Goal: Task Accomplishment & Management: Manage account settings

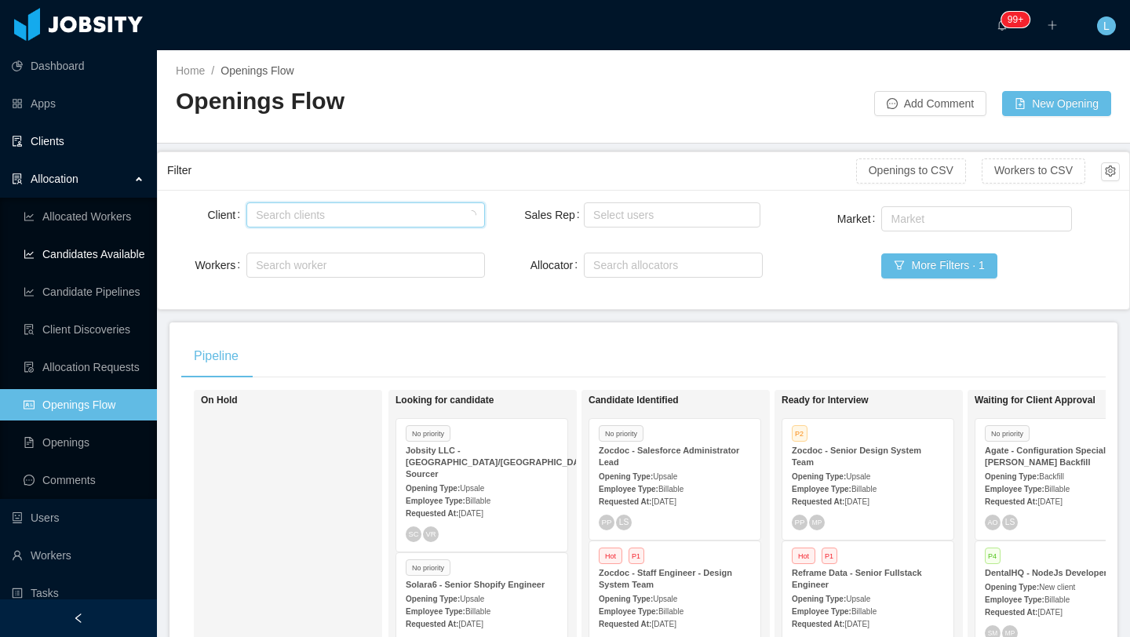
click at [78, 133] on link "Clients" at bounding box center [78, 141] width 133 height 31
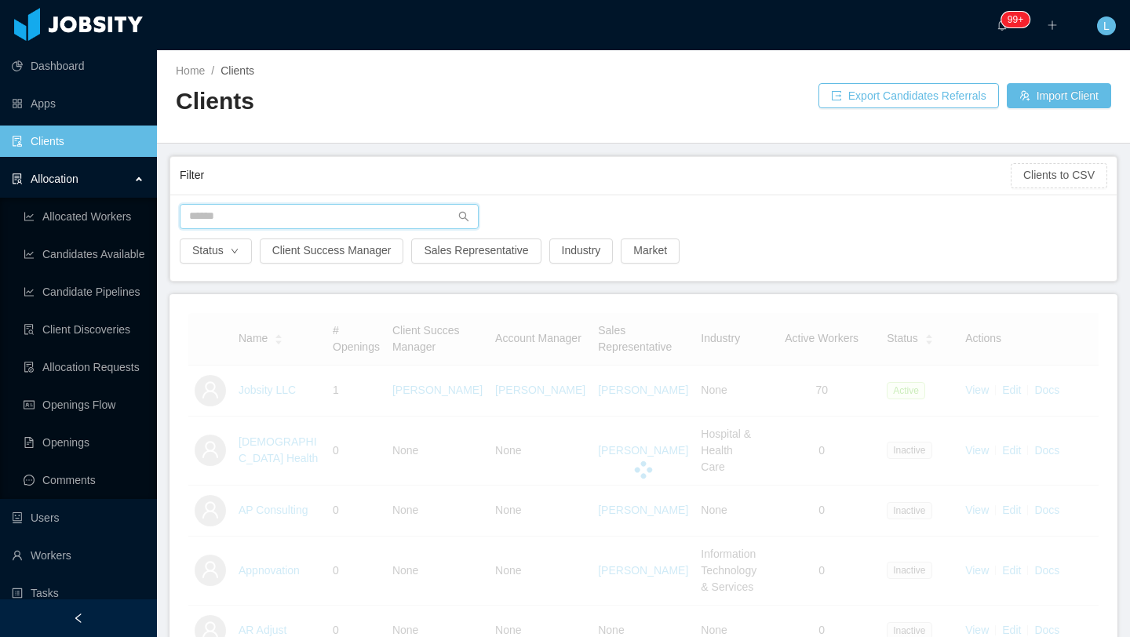
click at [347, 214] on input "text" at bounding box center [329, 216] width 299 height 25
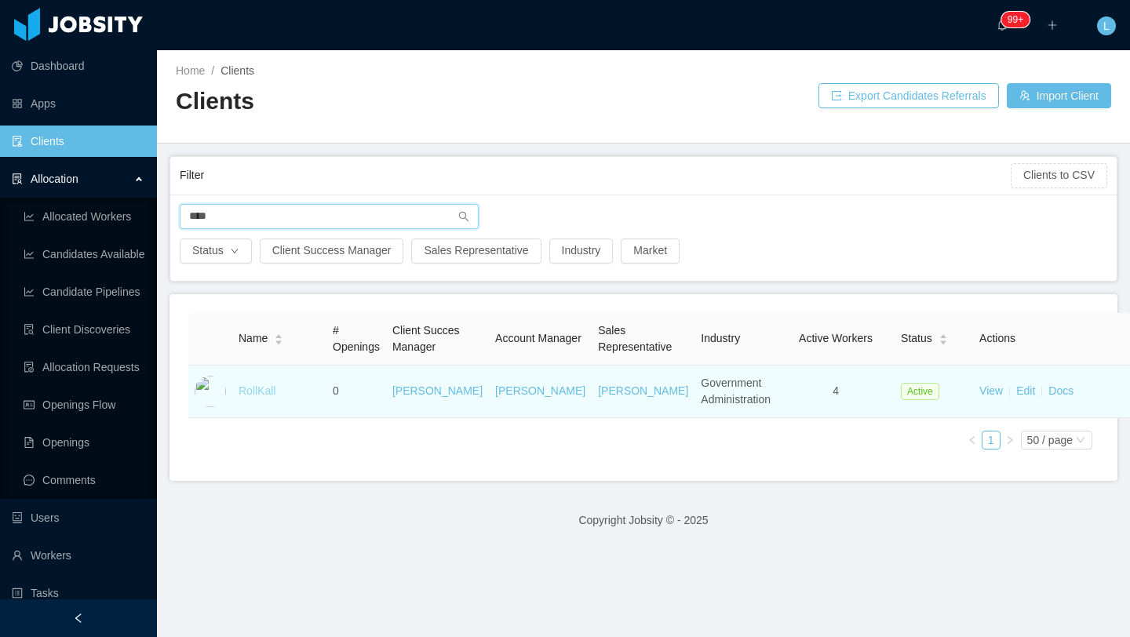
type input "****"
click at [265, 397] on link "RollKall" at bounding box center [256, 390] width 37 height 13
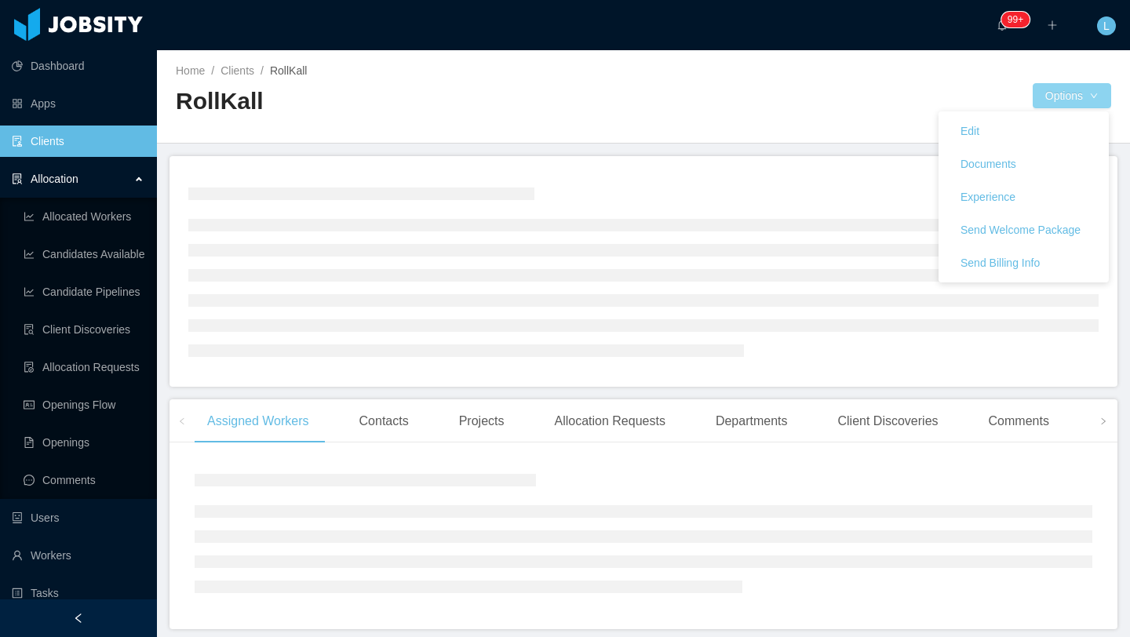
click at [1055, 100] on button "Options" at bounding box center [1071, 95] width 78 height 25
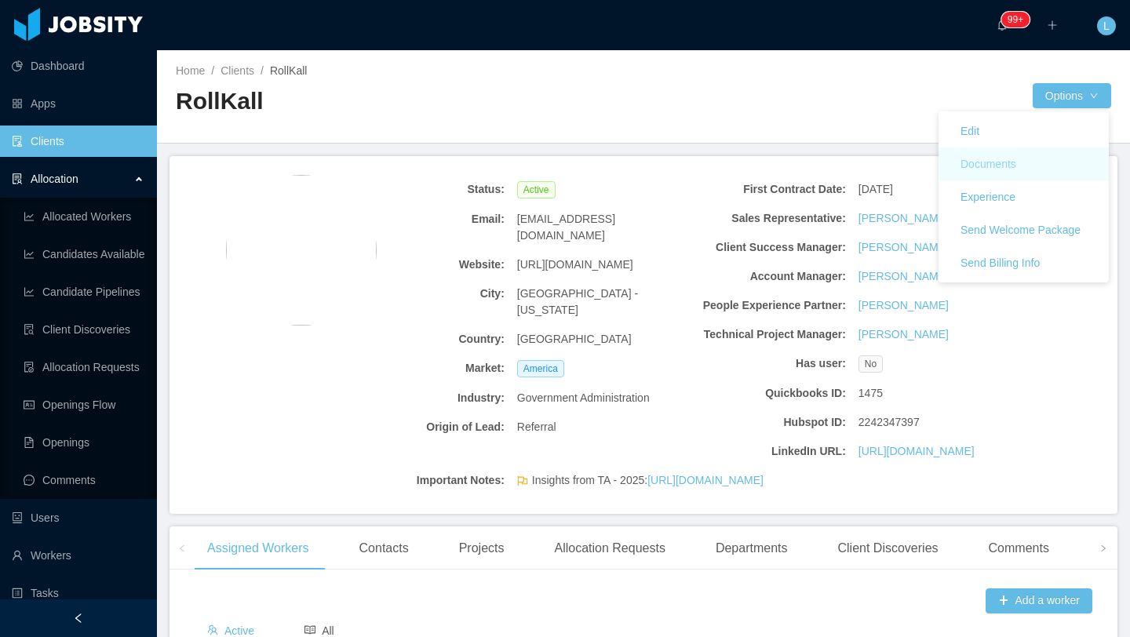
click at [1004, 161] on button "Documents" at bounding box center [988, 163] width 81 height 25
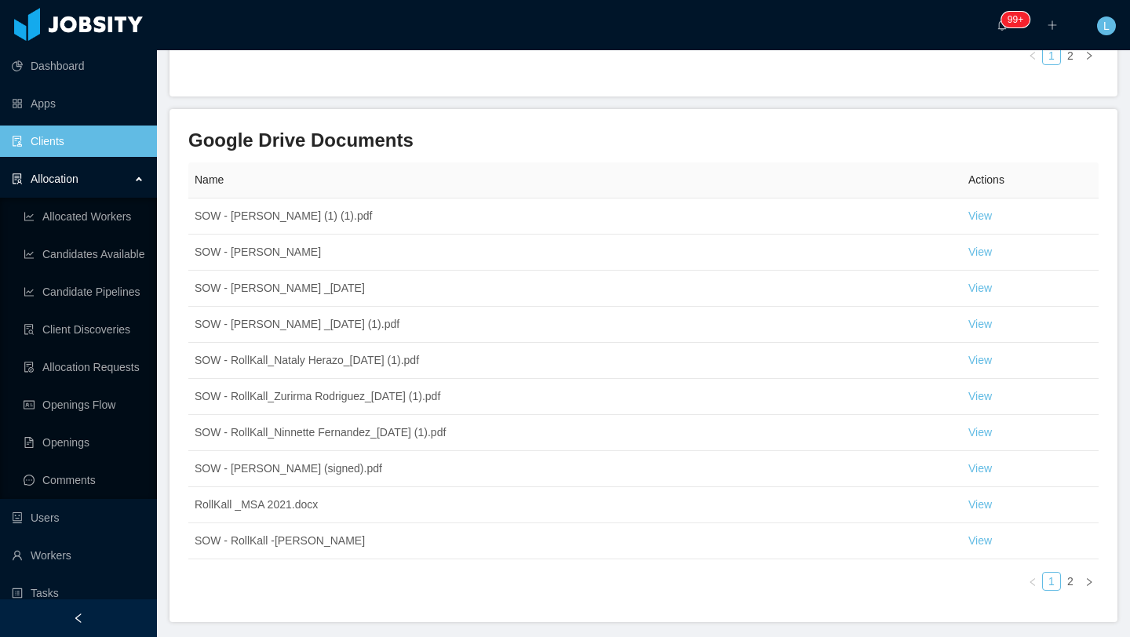
scroll to position [770, 0]
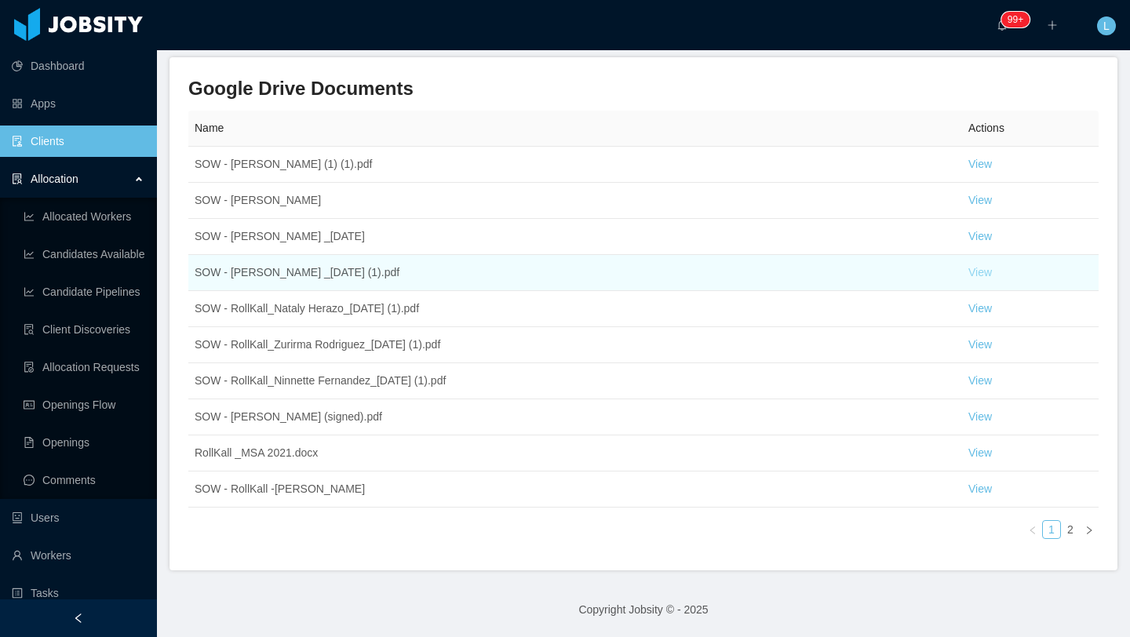
click at [988, 278] on link "View" at bounding box center [980, 272] width 24 height 13
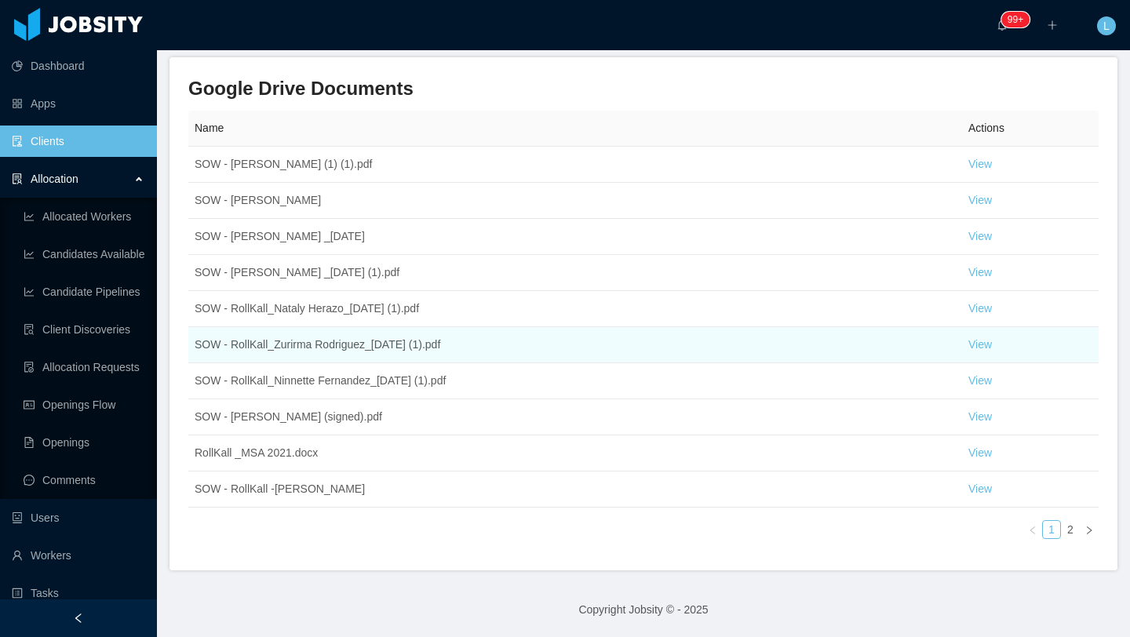
scroll to position [808, 0]
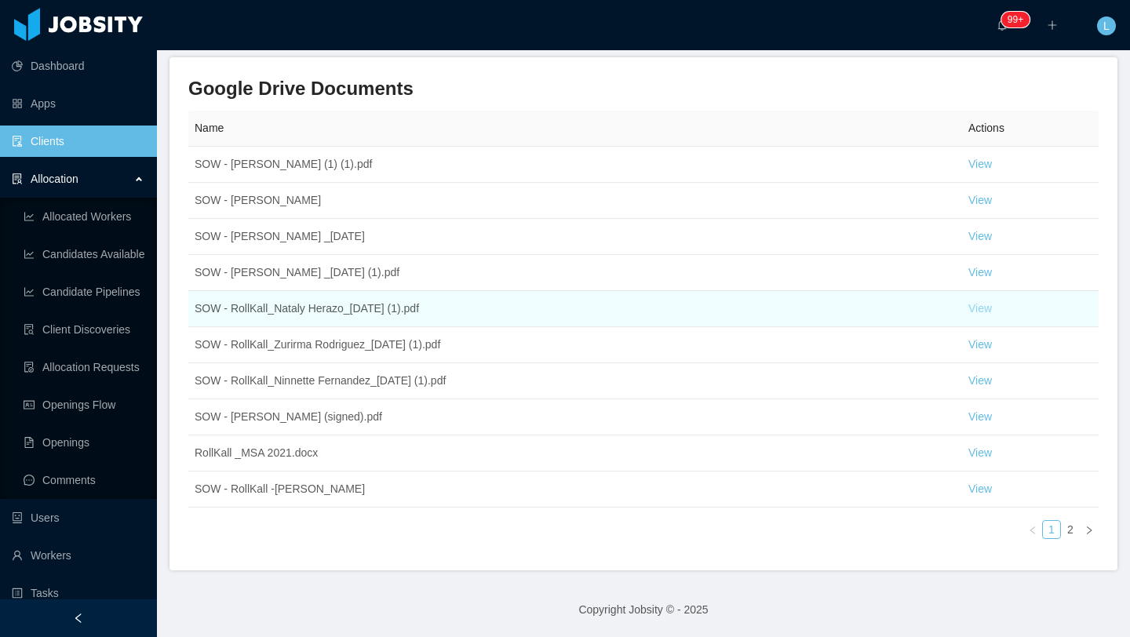
click at [984, 315] on link "View" at bounding box center [980, 308] width 24 height 13
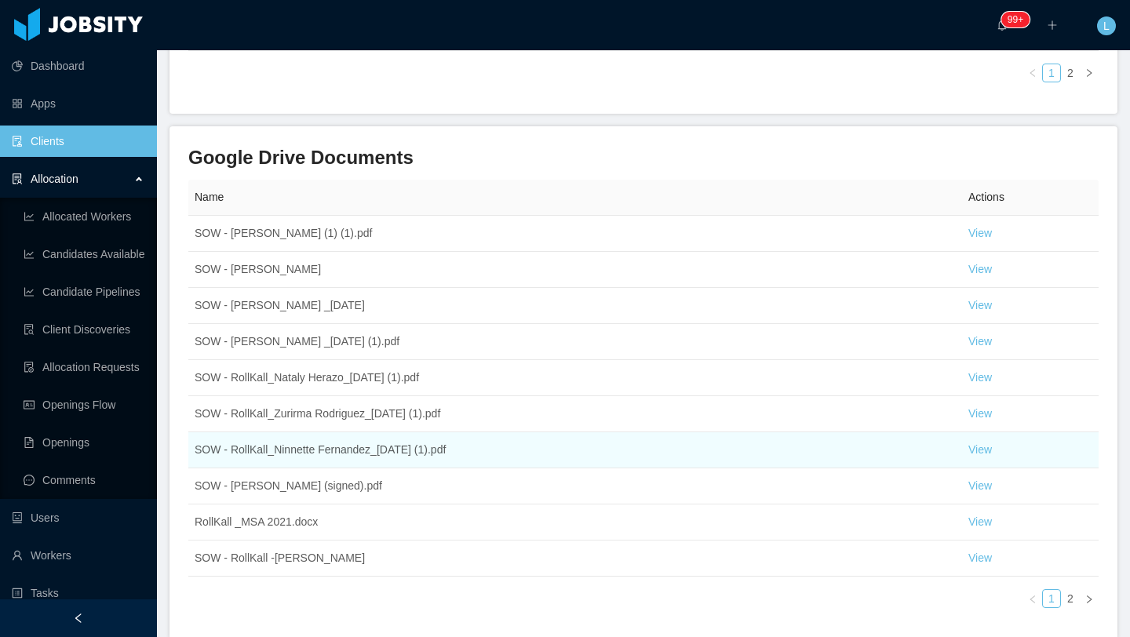
scroll to position [557, 0]
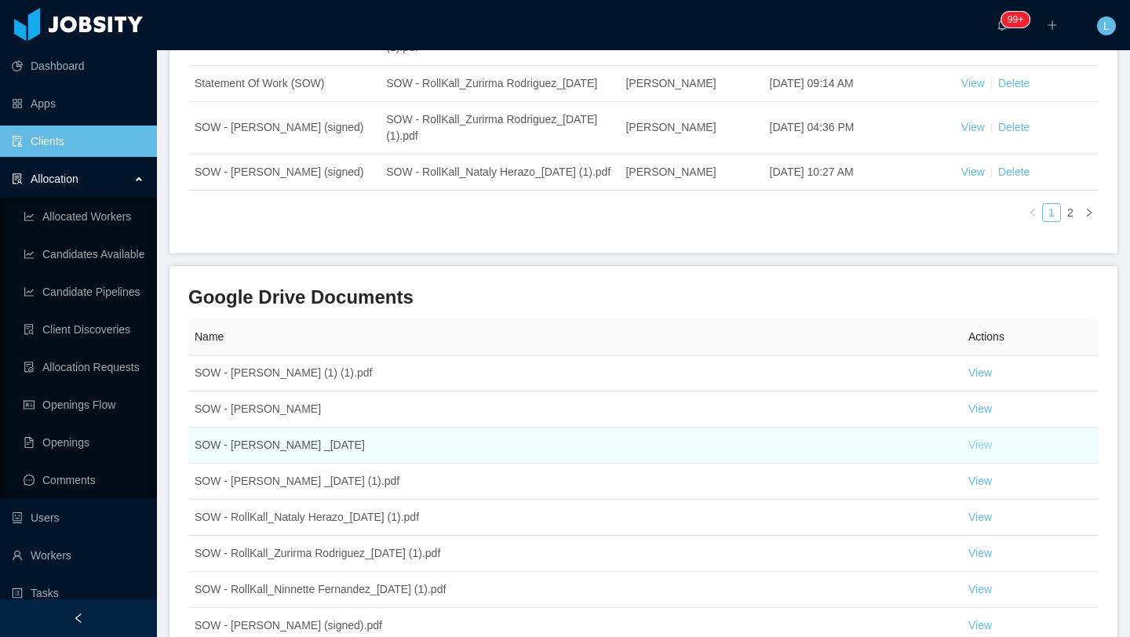
click at [984, 451] on link "View" at bounding box center [980, 444] width 24 height 13
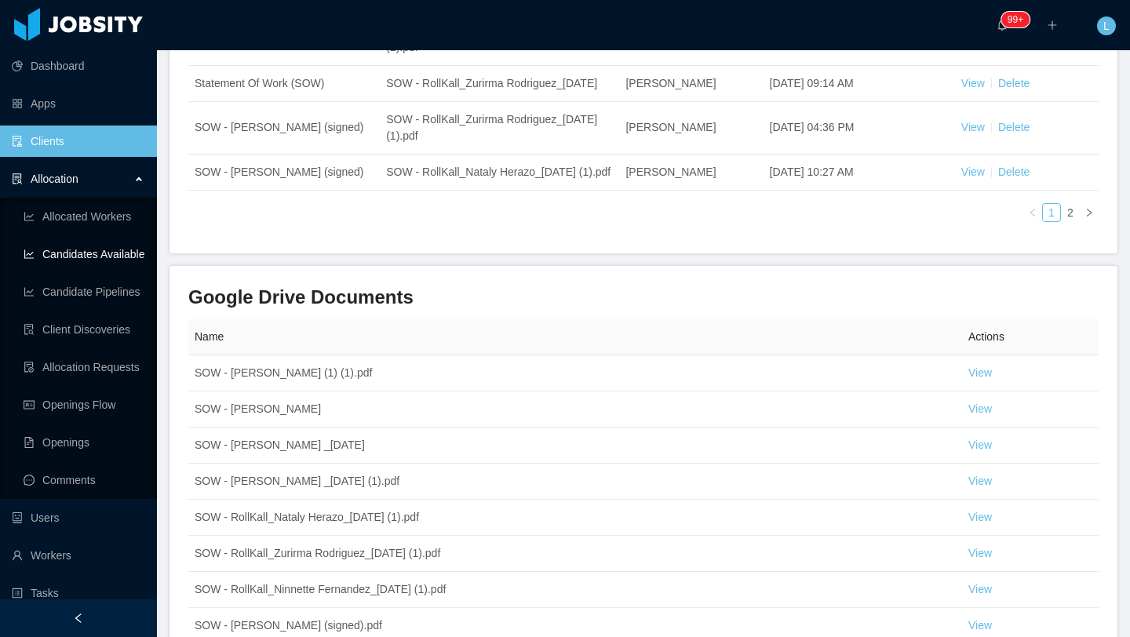
scroll to position [21, 0]
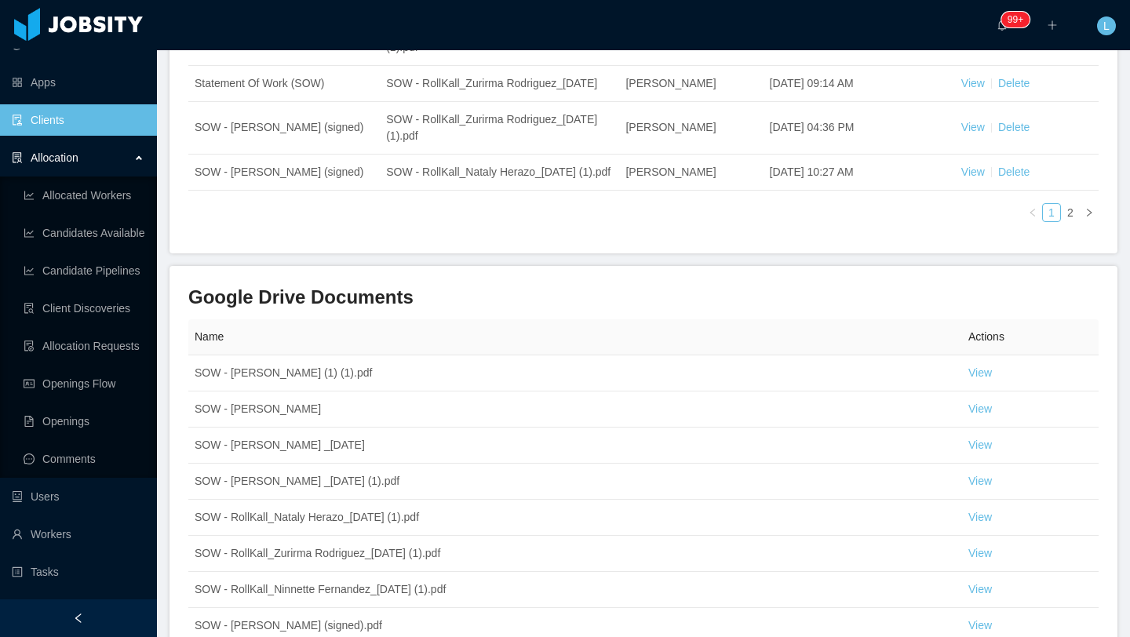
click at [82, 126] on link "Clients" at bounding box center [78, 119] width 133 height 31
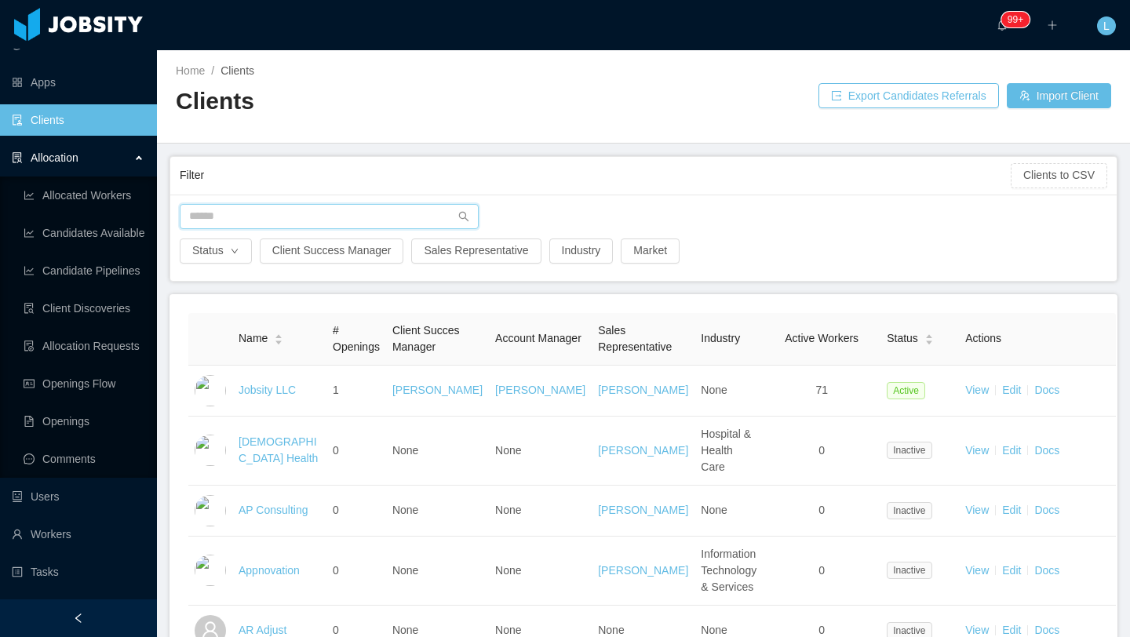
click at [278, 218] on input "text" at bounding box center [329, 216] width 299 height 25
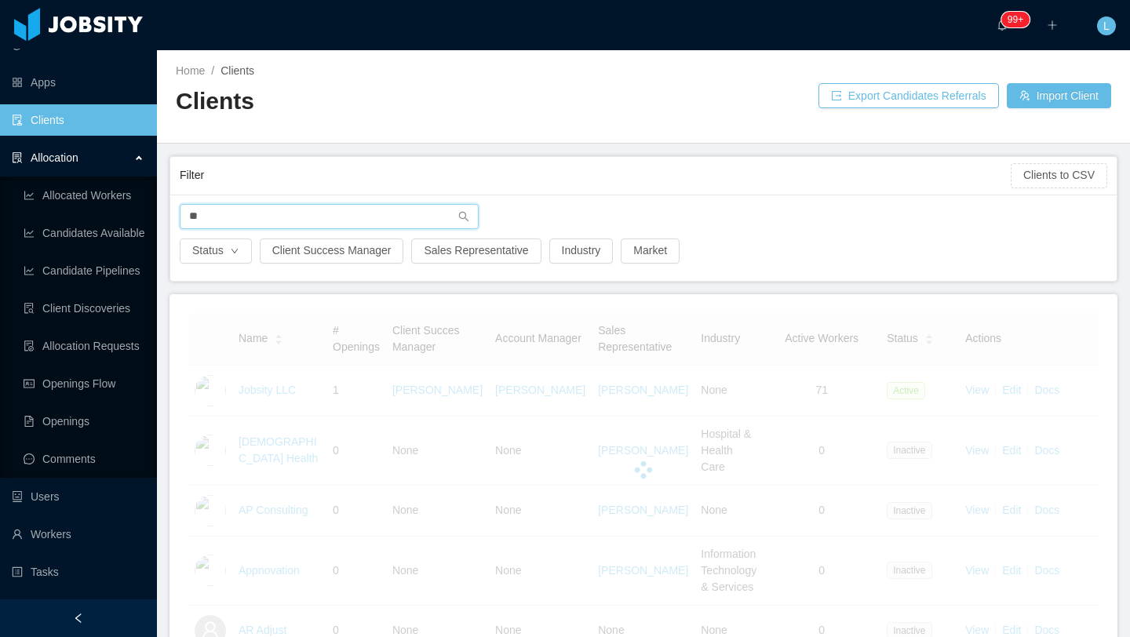
type input "*"
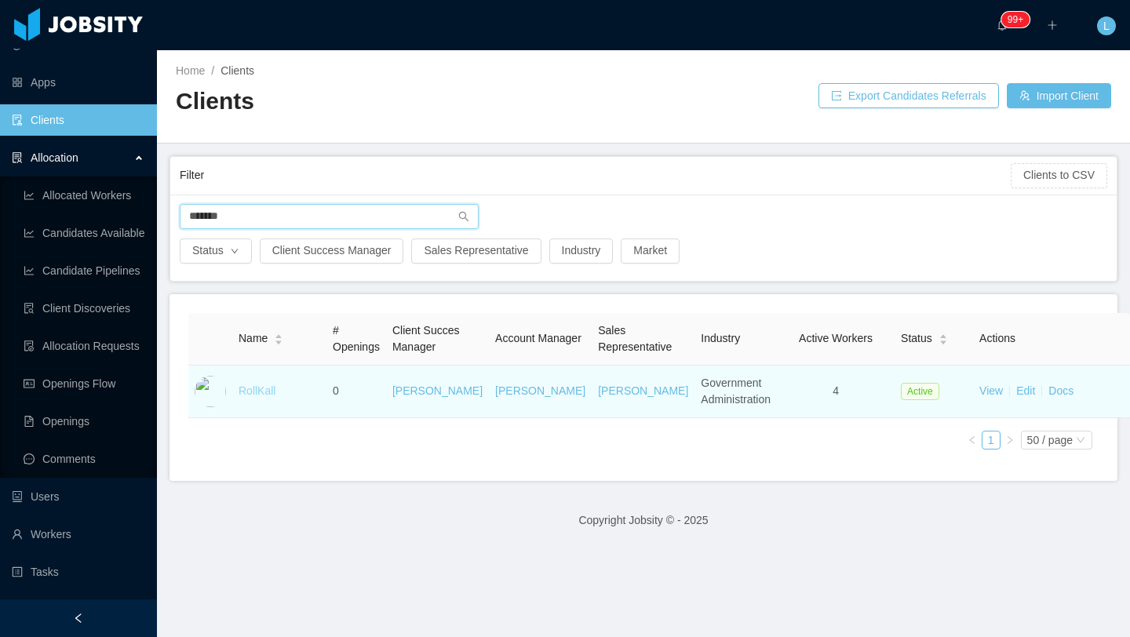
type input "*******"
click at [262, 397] on link "RollKall" at bounding box center [256, 390] width 37 height 13
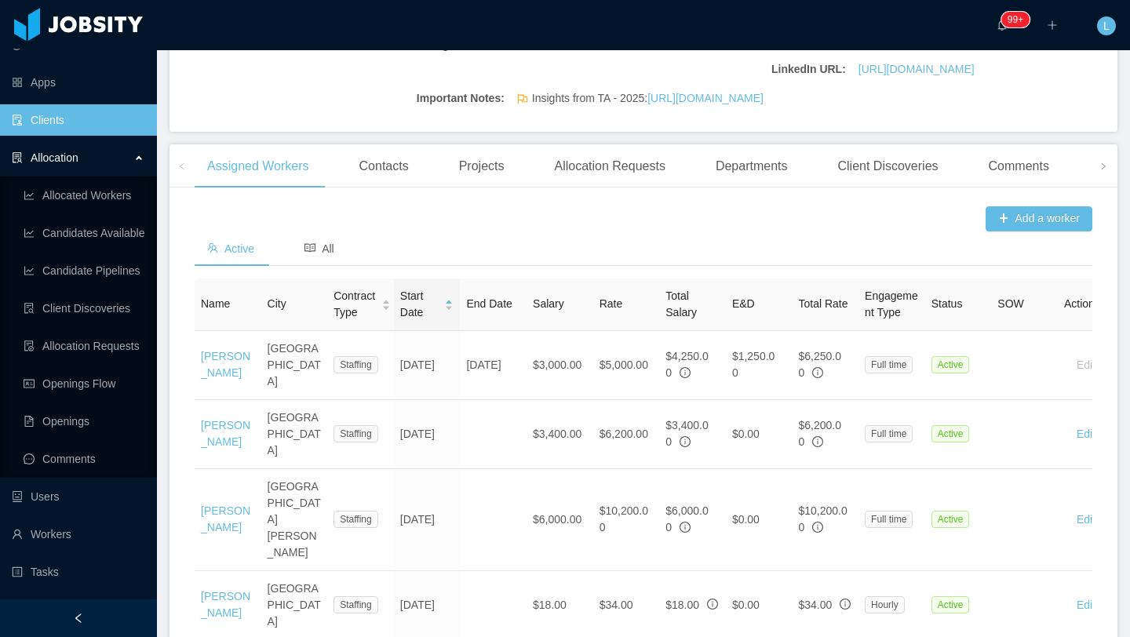
scroll to position [471, 0]
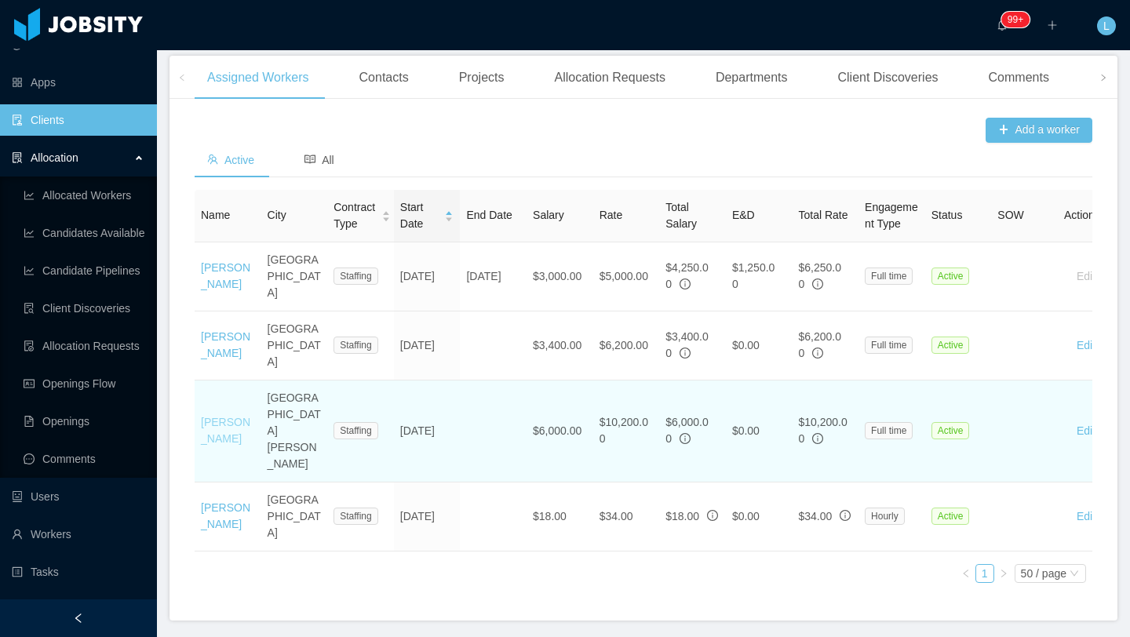
click at [220, 416] on link "[PERSON_NAME]" at bounding box center [225, 430] width 49 height 29
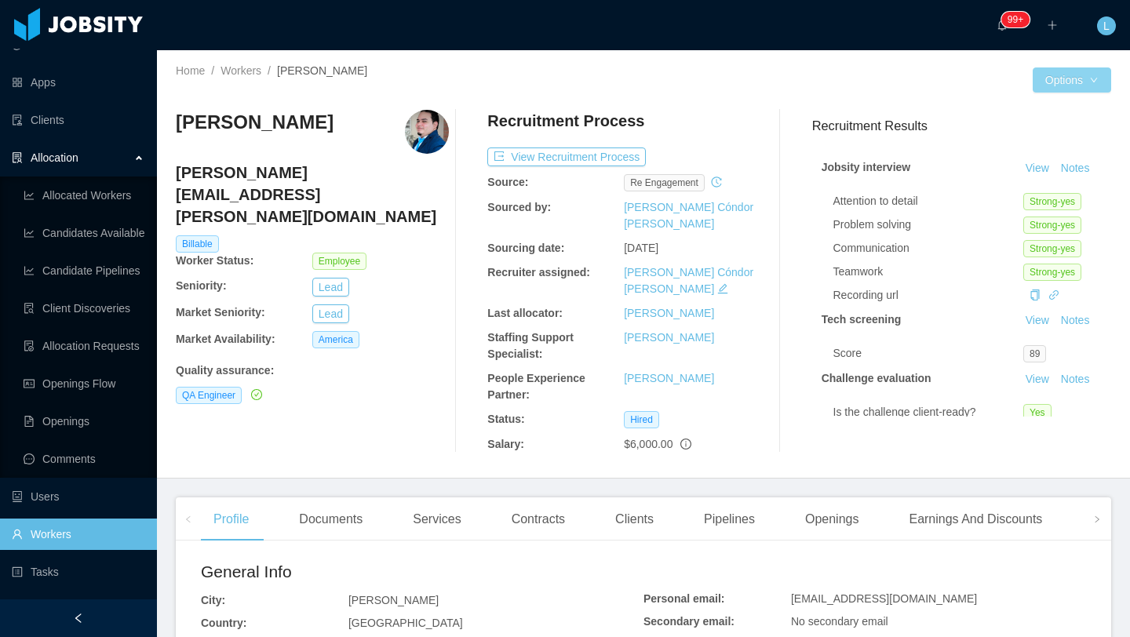
click at [1047, 89] on button "Options" at bounding box center [1071, 79] width 78 height 25
click at [910, 98] on div "[PERSON_NAME] [PERSON_NAME][EMAIL_ADDRESS][PERSON_NAME][DOMAIN_NAME] Billable W…" at bounding box center [643, 281] width 935 height 368
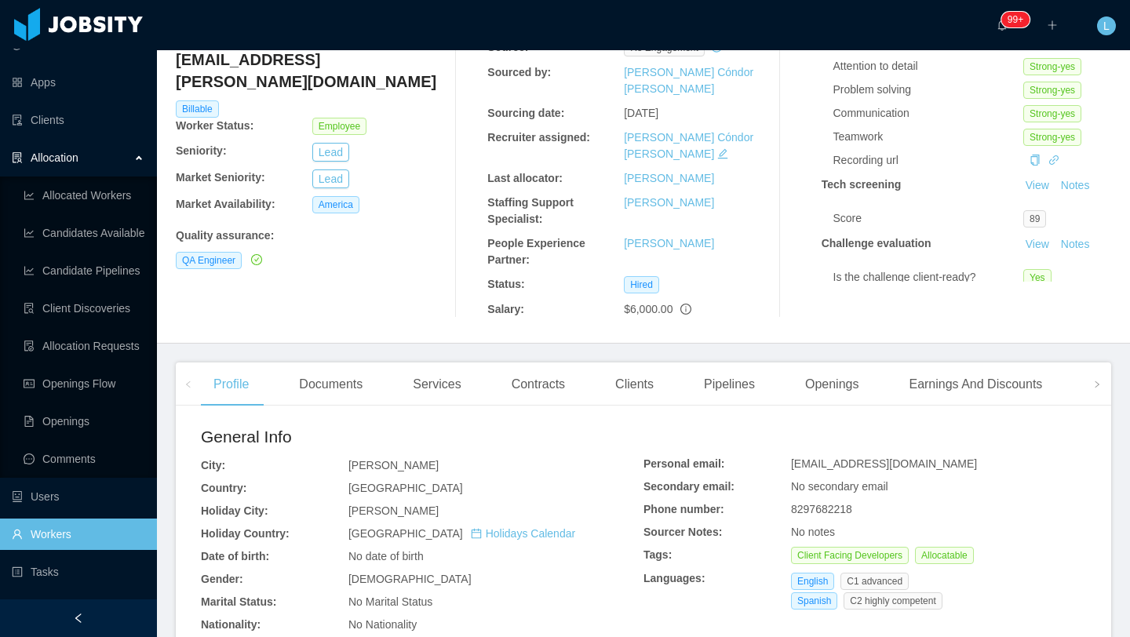
scroll to position [89, 0]
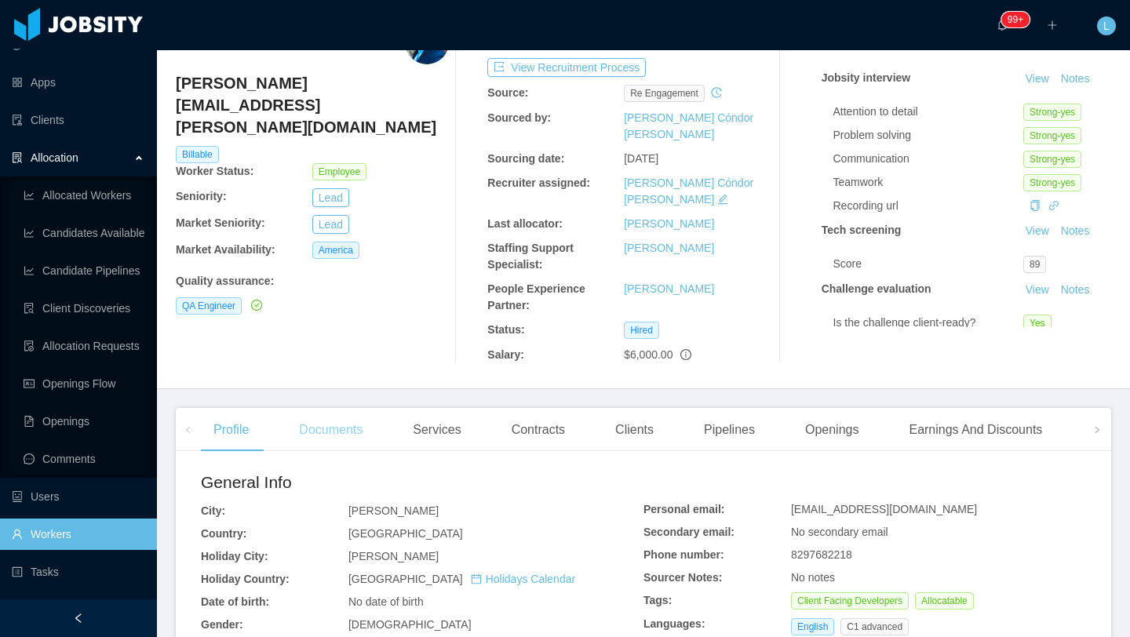
click at [337, 408] on div "Documents" at bounding box center [330, 430] width 89 height 44
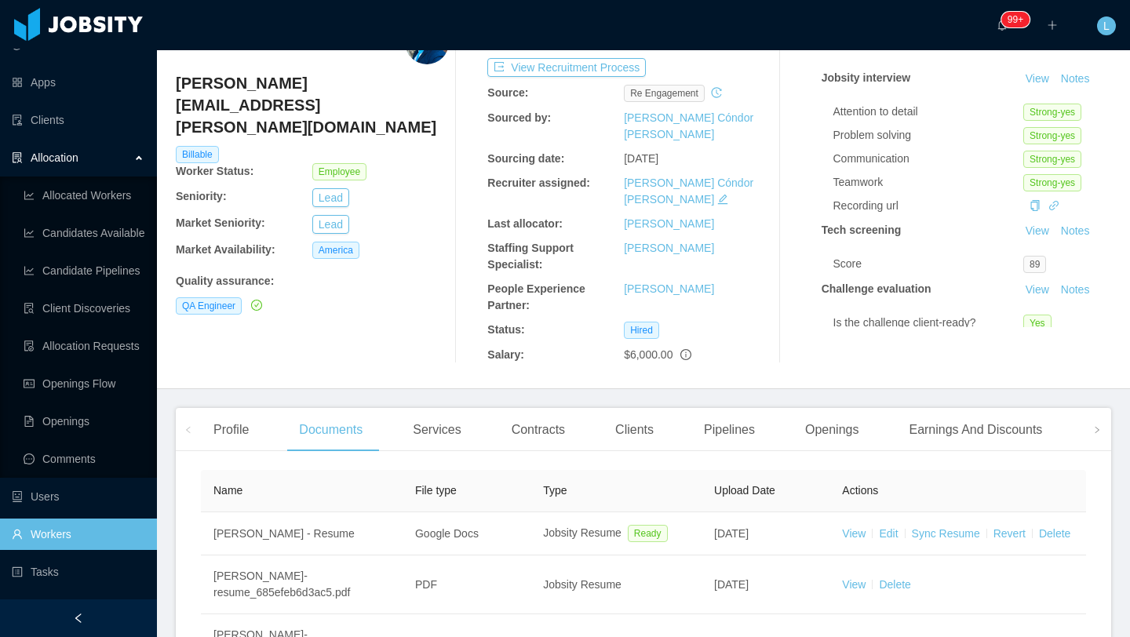
scroll to position [244, 0]
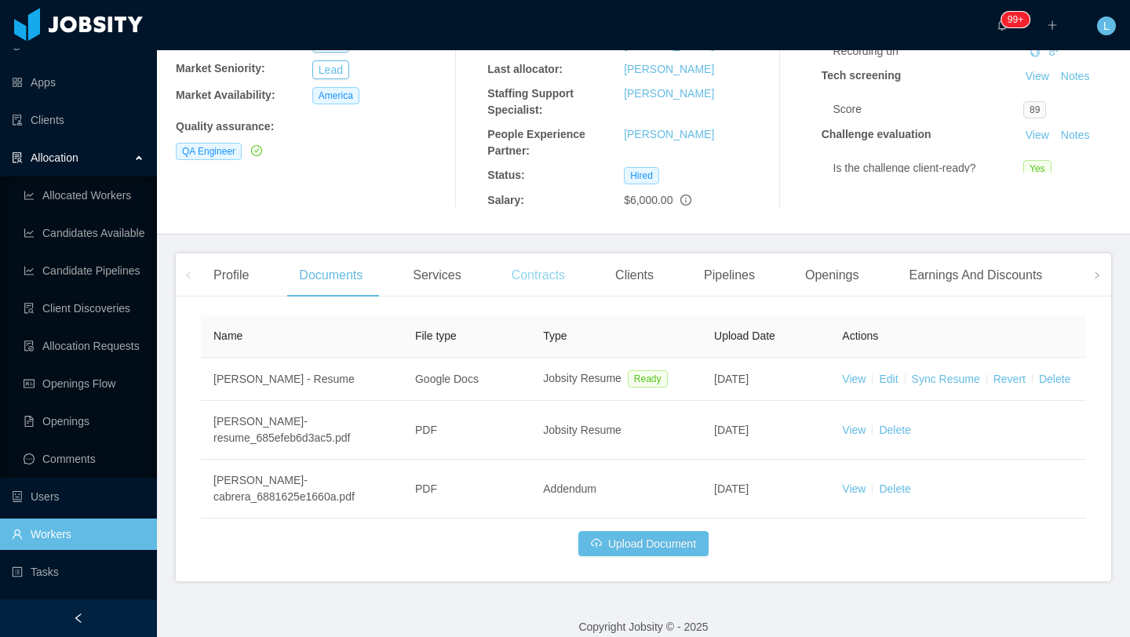
click at [536, 253] on div "Contracts" at bounding box center [538, 275] width 78 height 44
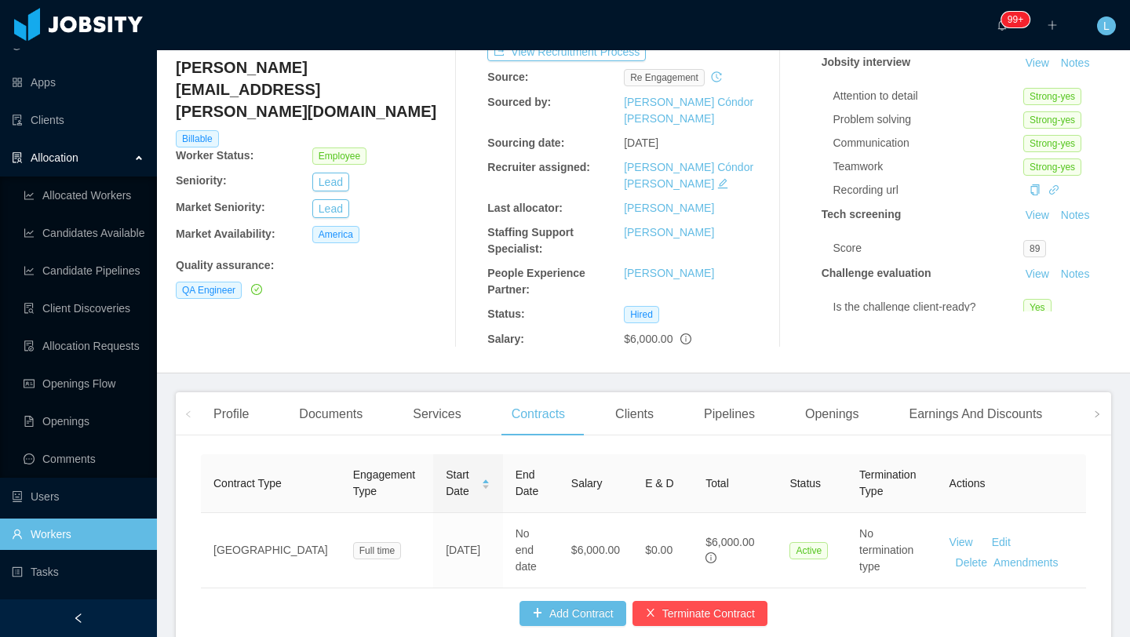
scroll to position [159, 0]
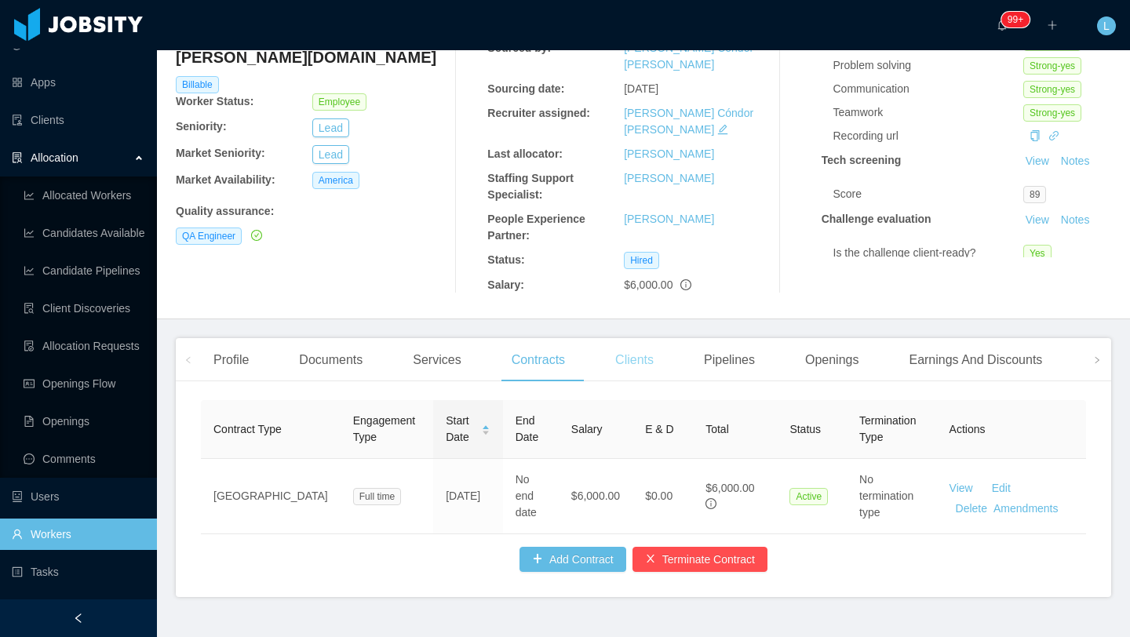
click at [645, 338] on div "Clients" at bounding box center [634, 360] width 64 height 44
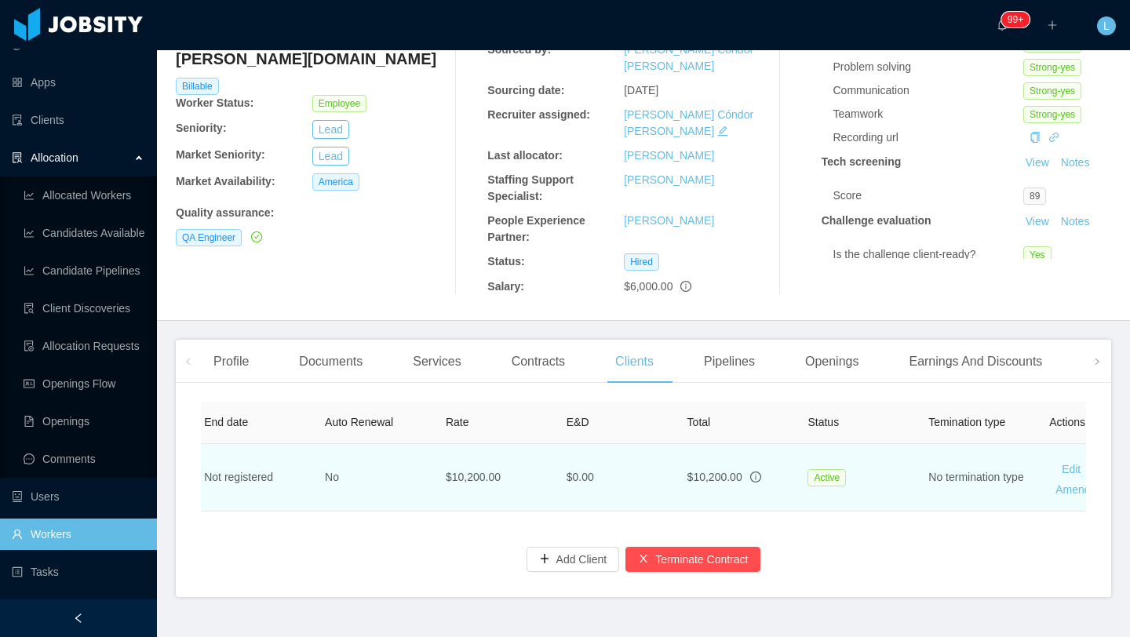
scroll to position [0, 684]
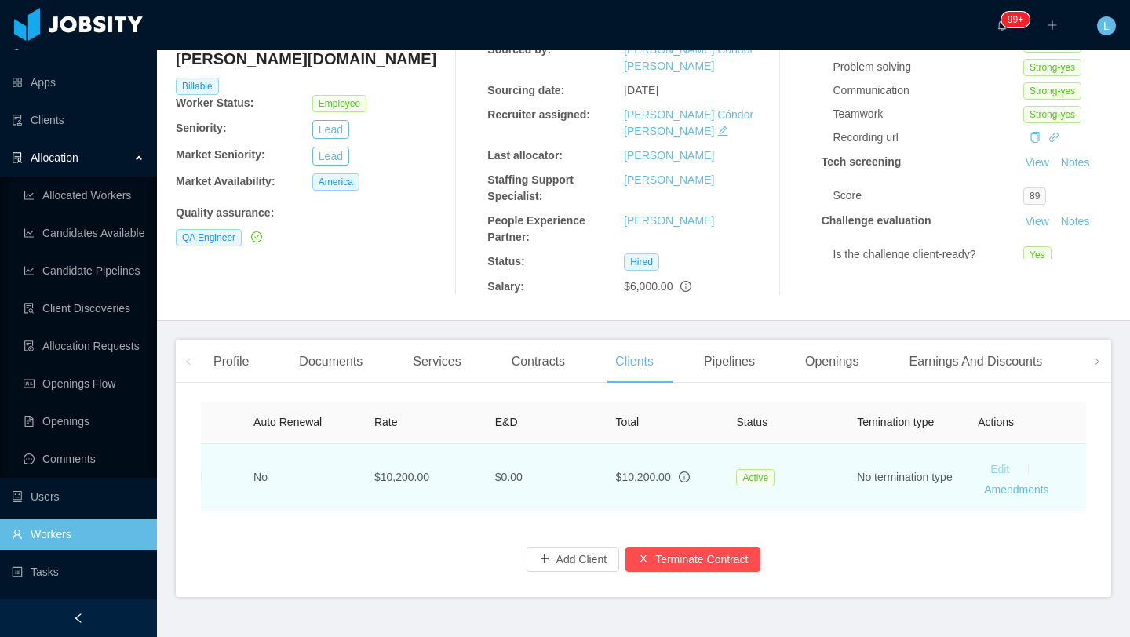
click at [1002, 463] on link "Edit" at bounding box center [999, 469] width 19 height 13
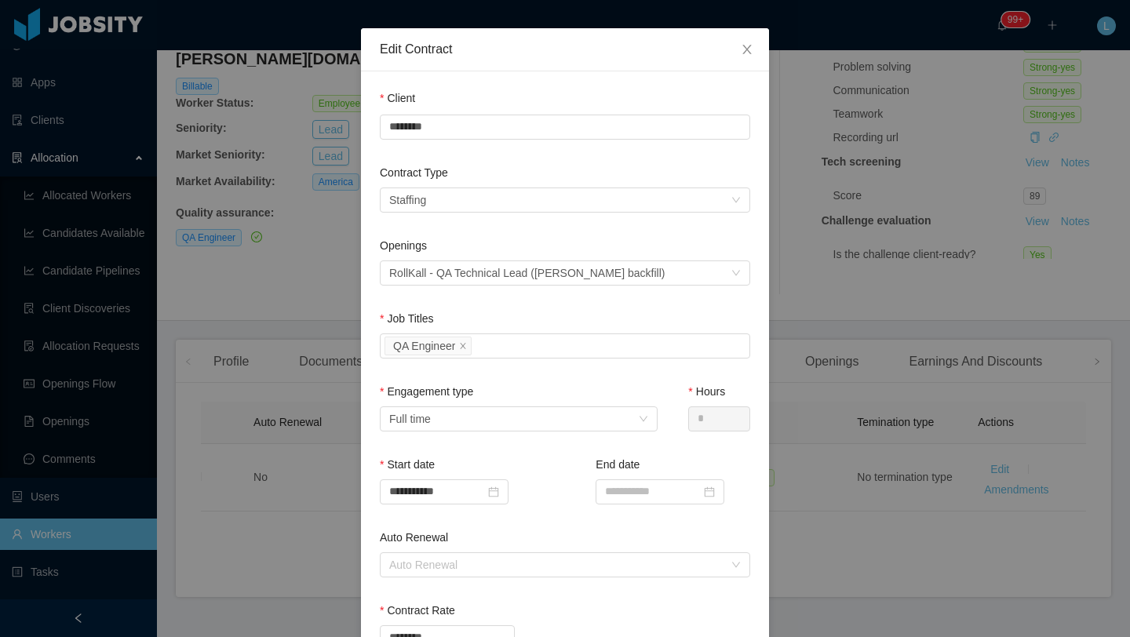
scroll to position [13, 0]
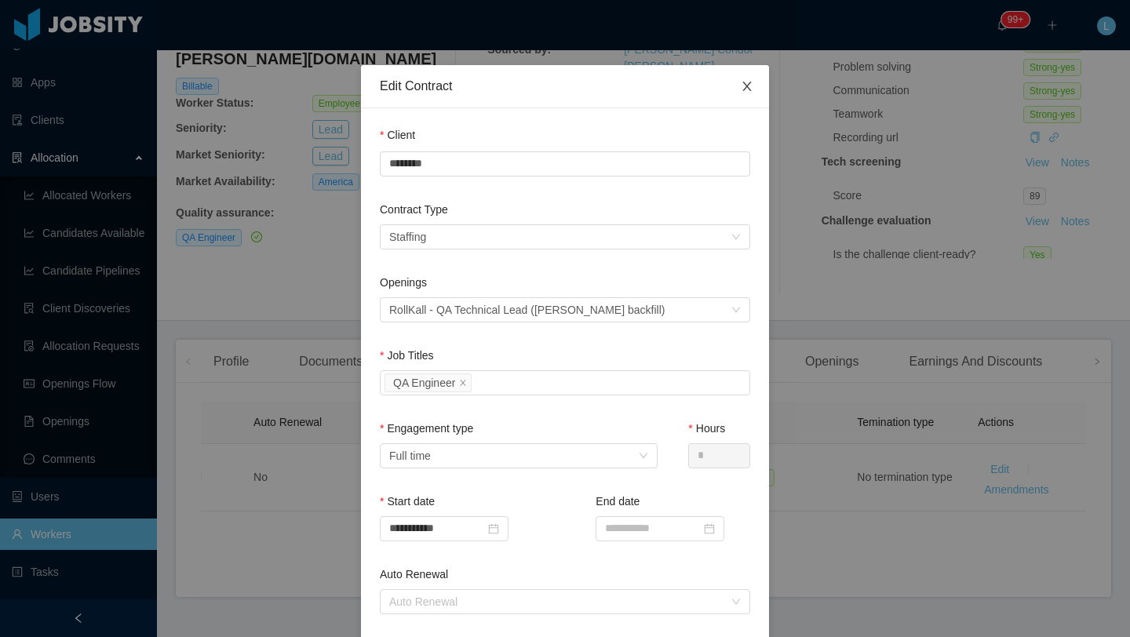
click at [746, 89] on icon "icon: close" at bounding box center [746, 86] width 13 height 13
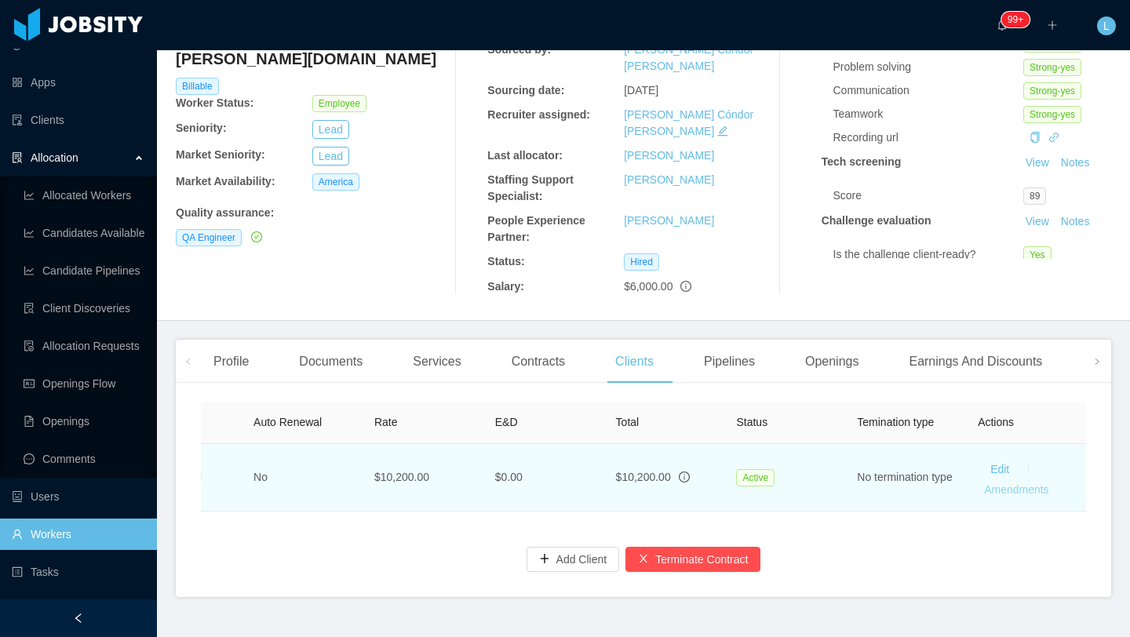
click at [998, 483] on link "Amendments" at bounding box center [1016, 489] width 64 height 13
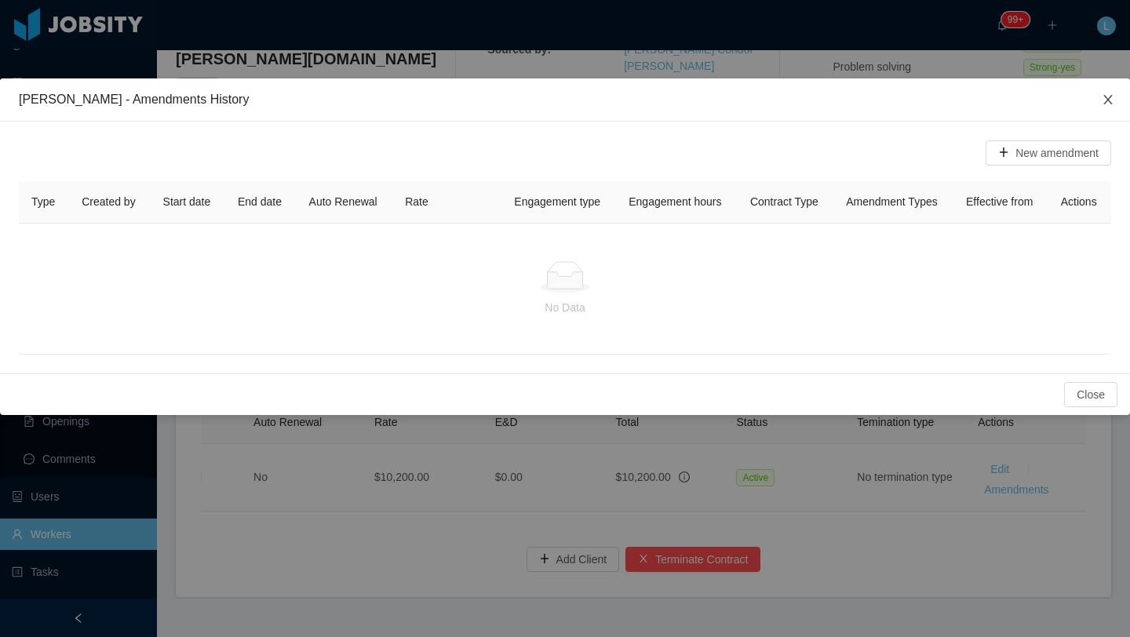
click at [1105, 107] on span "Close" at bounding box center [1108, 100] width 44 height 44
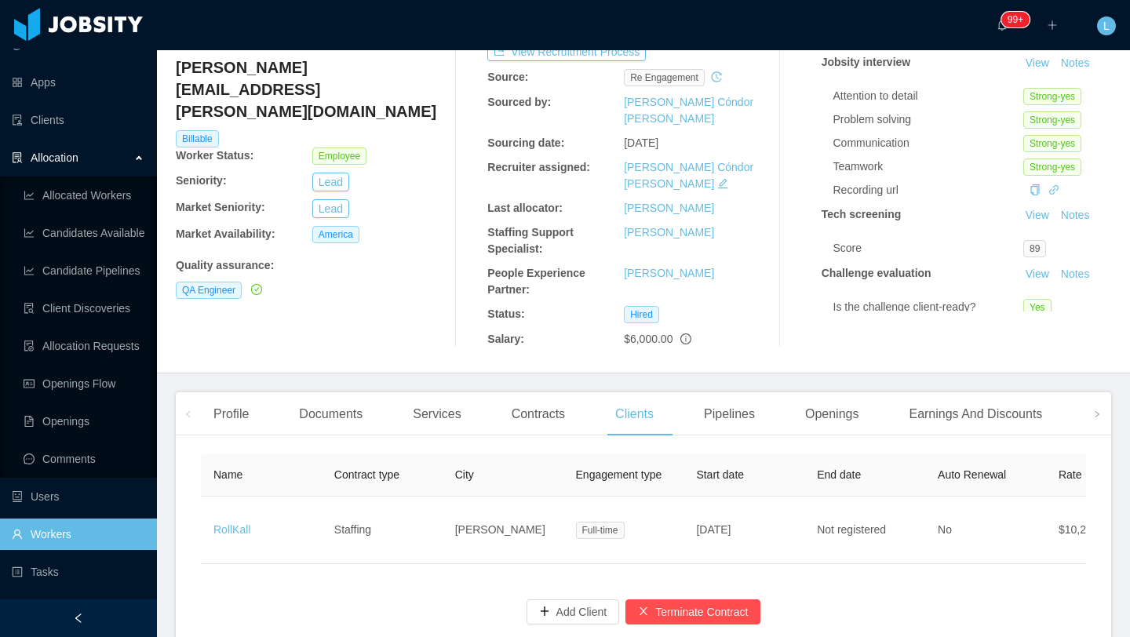
scroll to position [158, 0]
